Goal: Information Seeking & Learning: Learn about a topic

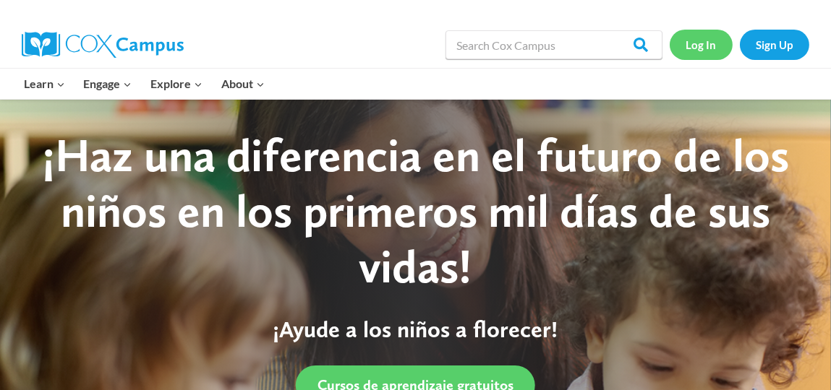
click at [698, 43] on link "Log In" at bounding box center [700, 45] width 63 height 30
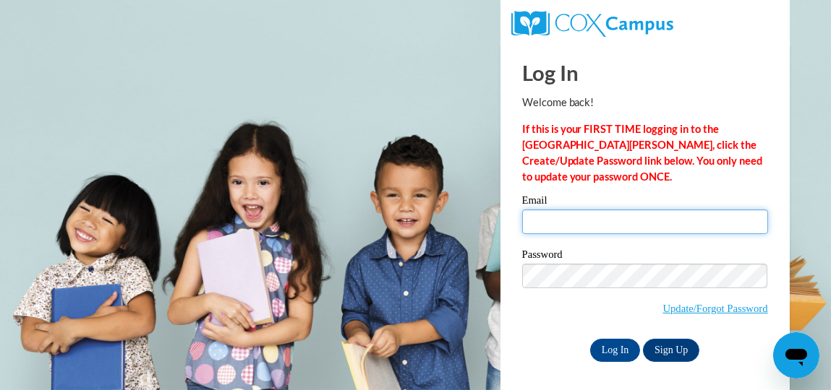
click at [617, 220] on input "Email" at bounding box center [645, 222] width 246 height 25
type input "Sofiababul@gmail.com"
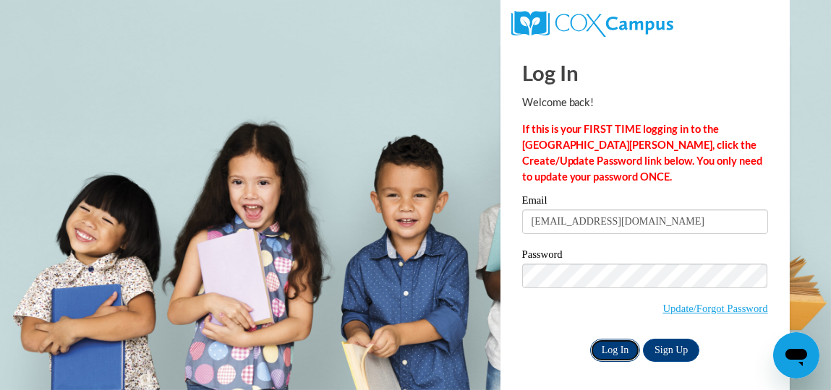
click at [610, 353] on input "Log In" at bounding box center [615, 350] width 51 height 23
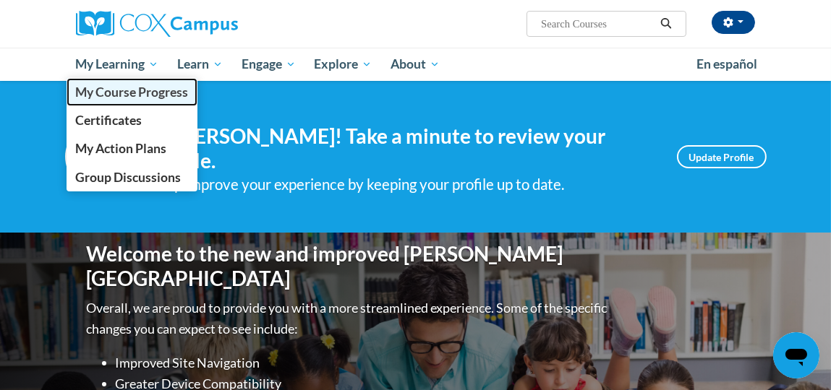
click at [146, 88] on span "My Course Progress" at bounding box center [131, 92] width 113 height 15
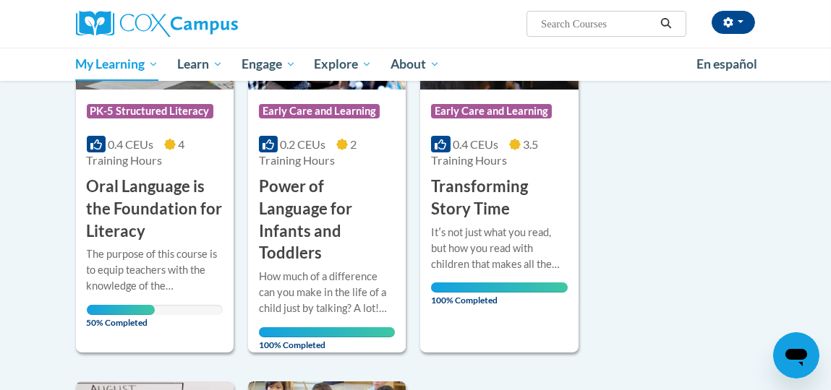
scroll to position [325, 0]
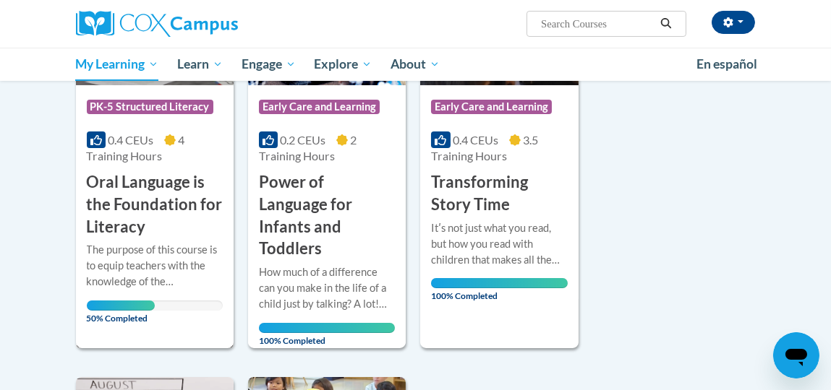
click at [149, 241] on div at bounding box center [155, 241] width 136 height 1
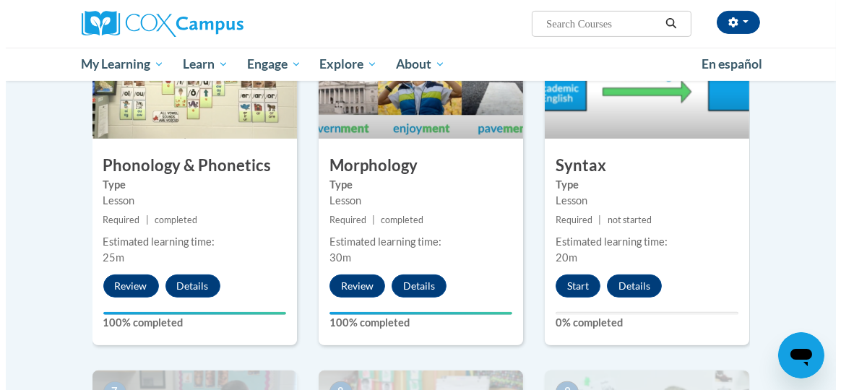
scroll to position [887, 0]
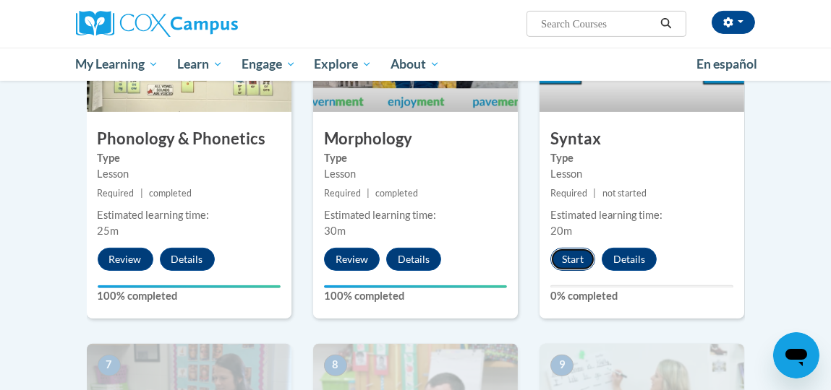
click at [573, 261] on button "Start" at bounding box center [572, 259] width 45 height 23
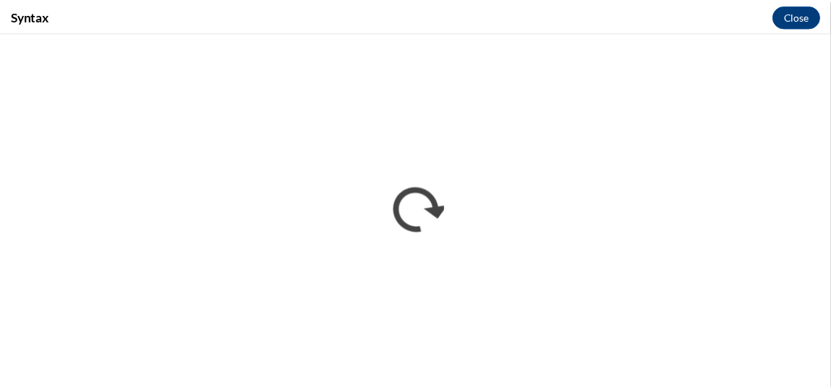
scroll to position [0, 0]
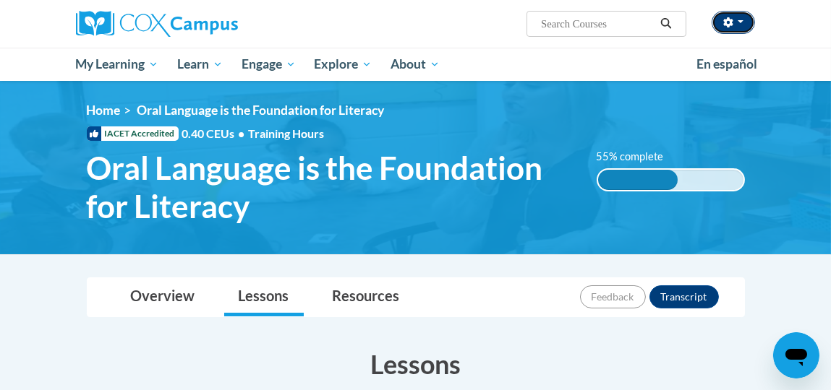
click at [740, 20] on button "button" at bounding box center [732, 22] width 43 height 23
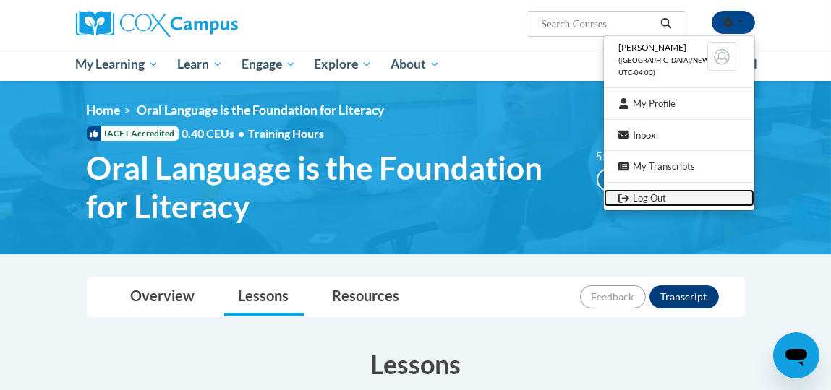
click at [647, 197] on link "Log Out" at bounding box center [679, 198] width 150 height 18
